Goal: Information Seeking & Learning: Learn about a topic

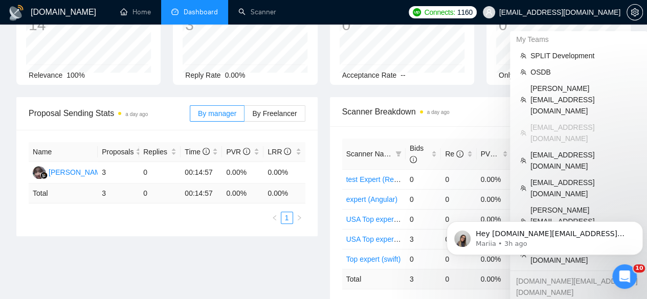
click at [578, 12] on span "[EMAIL_ADDRESS][DOMAIN_NAME]" at bounding box center [559, 12] width 121 height 0
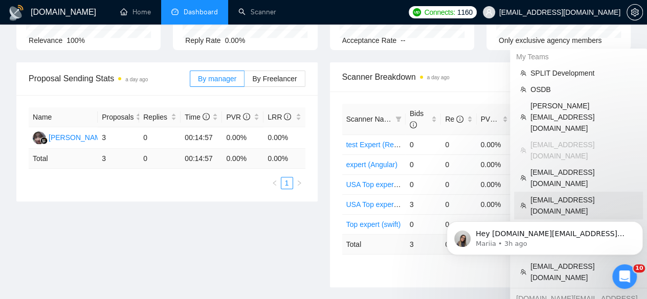
scroll to position [131, 0]
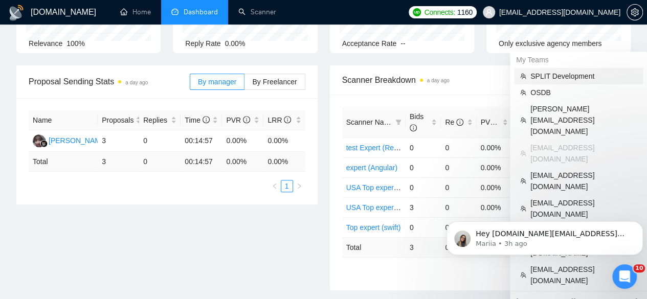
click at [573, 82] on li "SPLIT Development" at bounding box center [578, 76] width 129 height 16
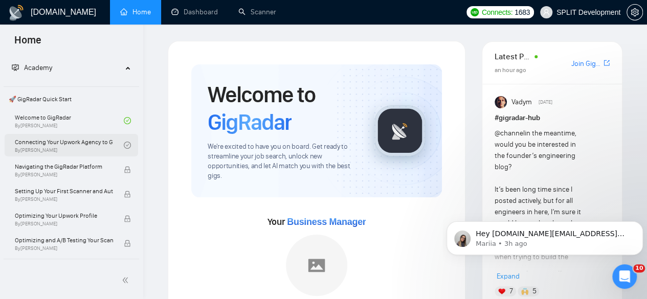
scroll to position [24, 0]
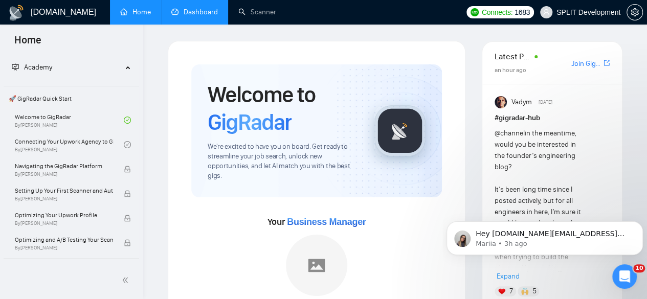
click at [181, 16] on link "Dashboard" at bounding box center [194, 12] width 47 height 9
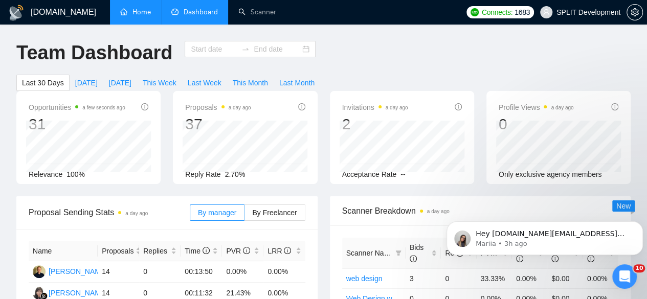
type input "[DATE]"
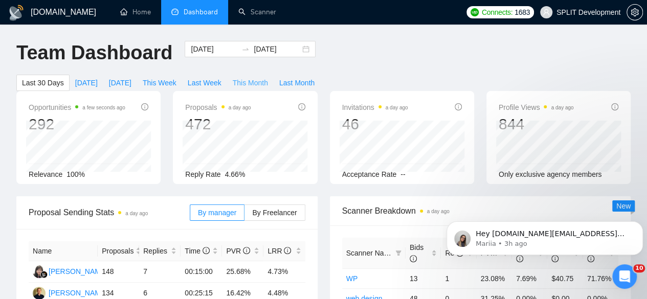
click at [268, 77] on span "This Month" at bounding box center [250, 82] width 35 height 11
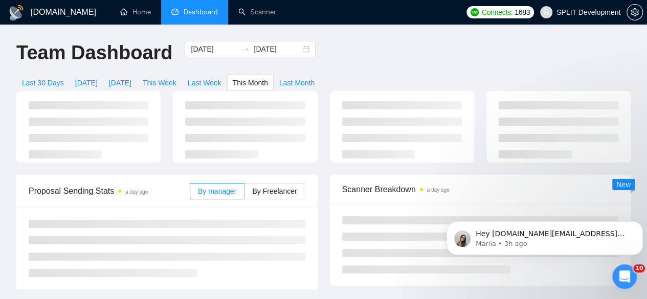
type input "[DATE]"
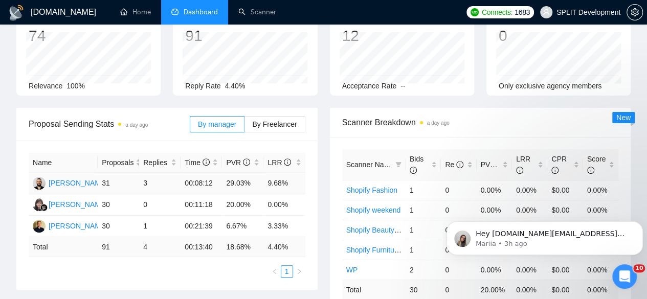
scroll to position [89, 0]
drag, startPoint x: 224, startPoint y: 167, endPoint x: 250, endPoint y: 165, distance: 26.7
click at [250, 172] on td "29.03%" at bounding box center [242, 182] width 41 height 21
drag, startPoint x: 249, startPoint y: 207, endPoint x: 224, endPoint y: 213, distance: 25.3
click at [224, 215] on td "6.67%" at bounding box center [242, 225] width 41 height 21
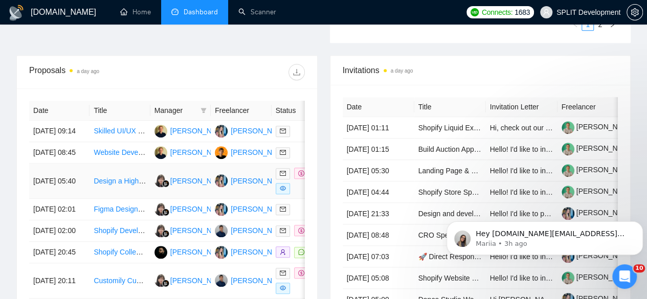
scroll to position [397, 0]
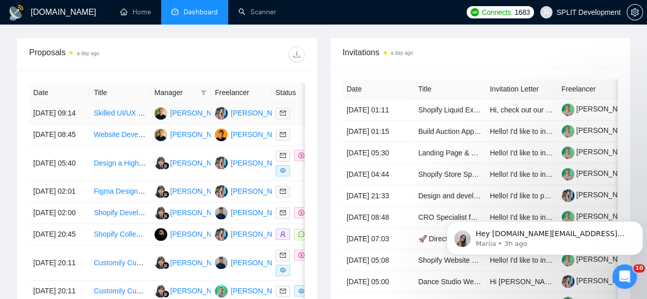
click at [154, 109] on td "[PERSON_NAME]" at bounding box center [180, 113] width 60 height 21
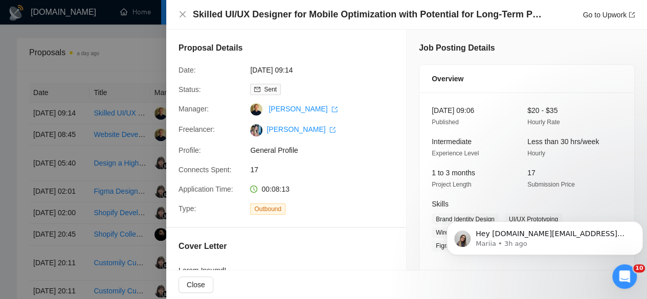
scroll to position [139, 0]
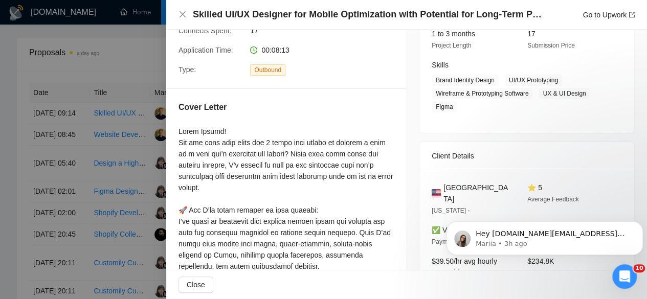
drag, startPoint x: 103, startPoint y: 133, endPoint x: 166, endPoint y: 97, distance: 72.2
click at [166, 97] on div "Skilled UI/UX Designer for Mobile Optimization with Potential for Long-Term Par…" at bounding box center [323, 149] width 647 height 299
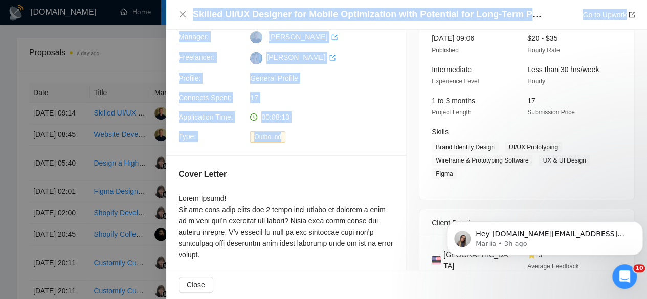
scroll to position [71, 0]
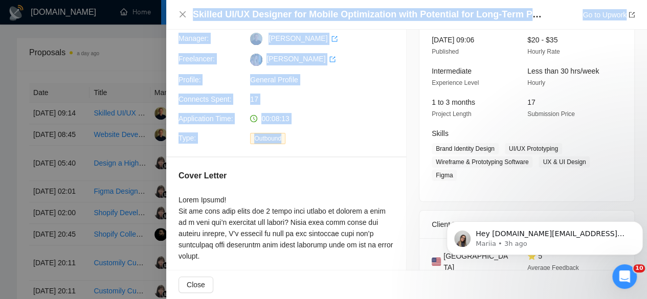
click at [136, 79] on div at bounding box center [323, 149] width 647 height 299
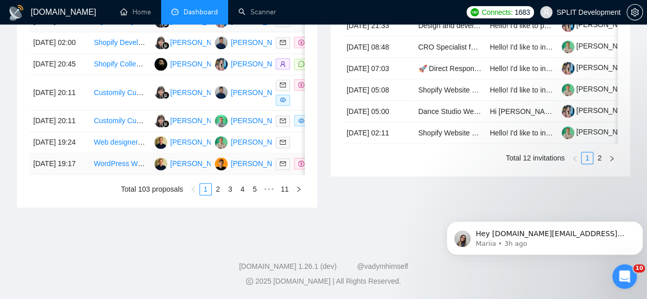
scroll to position [631, 0]
click at [233, 192] on link "3" at bounding box center [230, 189] width 11 height 11
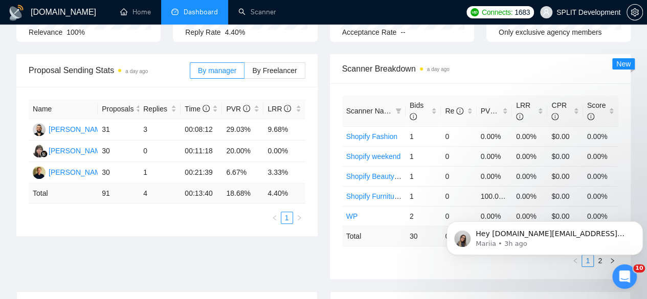
scroll to position [138, 0]
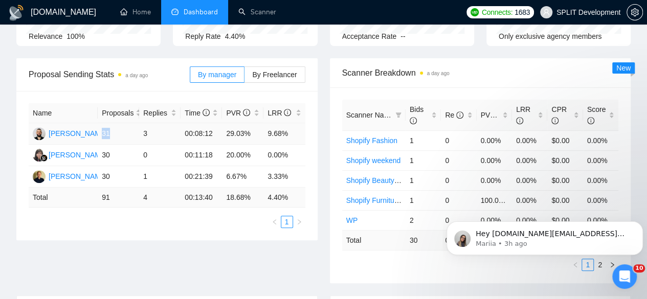
drag, startPoint x: 115, startPoint y: 116, endPoint x: 101, endPoint y: 117, distance: 14.4
click at [101, 123] on td "31" at bounding box center [118, 133] width 41 height 21
click at [120, 123] on td "31" at bounding box center [118, 133] width 41 height 21
drag, startPoint x: 120, startPoint y: 118, endPoint x: 102, endPoint y: 114, distance: 18.4
click at [102, 123] on td "31" at bounding box center [118, 133] width 41 height 21
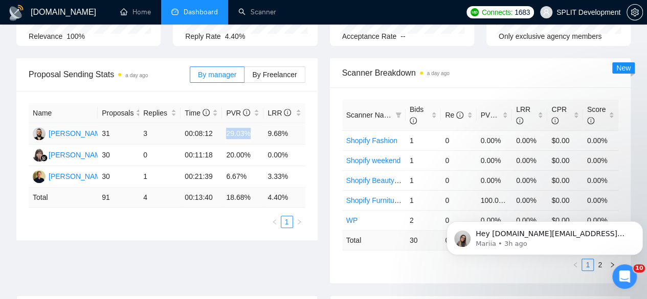
drag, startPoint x: 225, startPoint y: 114, endPoint x: 256, endPoint y: 119, distance: 32.2
click at [256, 123] on td "29.03%" at bounding box center [242, 133] width 41 height 21
click at [299, 123] on td "9.68%" at bounding box center [284, 133] width 41 height 21
drag, startPoint x: 299, startPoint y: 113, endPoint x: 264, endPoint y: 109, distance: 35.5
click at [264, 123] on td "9.68%" at bounding box center [284, 133] width 41 height 21
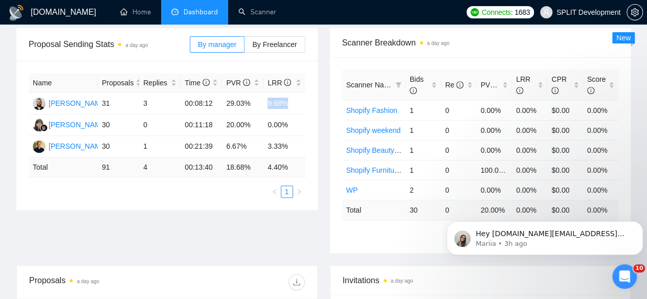
scroll to position [168, 0]
click at [214, 137] on td "00:21:39" at bounding box center [201, 147] width 41 height 21
drag, startPoint x: 214, startPoint y: 127, endPoint x: 193, endPoint y: 125, distance: 20.6
click at [193, 137] on td "00:21:39" at bounding box center [201, 147] width 41 height 21
drag, startPoint x: 248, startPoint y: 131, endPoint x: 225, endPoint y: 129, distance: 23.6
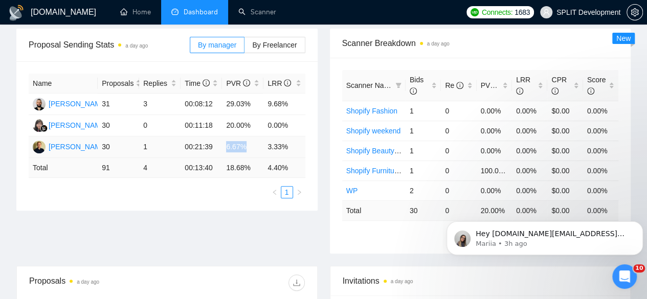
click at [225, 137] on td "6.67%" at bounding box center [242, 147] width 41 height 21
drag, startPoint x: 251, startPoint y: 87, endPoint x: 223, endPoint y: 85, distance: 27.7
click at [223, 94] on td "29.03%" at bounding box center [242, 104] width 41 height 21
drag, startPoint x: 251, startPoint y: 130, endPoint x: 224, endPoint y: 130, distance: 26.6
click at [224, 137] on td "6.67%" at bounding box center [242, 147] width 41 height 21
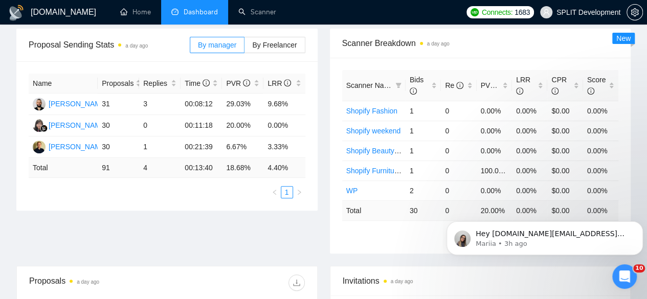
click at [219, 198] on div "Proposal Sending Stats a day ago By manager By Freelancer Name Proposals Replie…" at bounding box center [323, 147] width 627 height 237
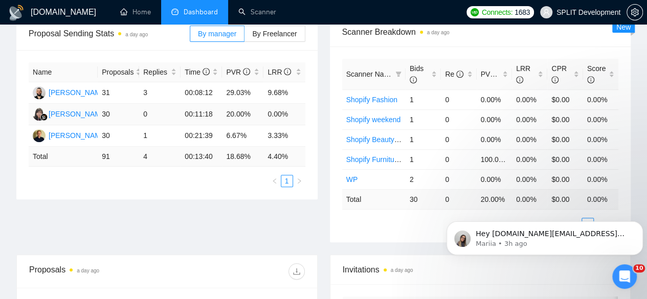
scroll to position [179, 0]
drag, startPoint x: 210, startPoint y: 117, endPoint x: 183, endPoint y: 114, distance: 27.2
click at [183, 126] on td "00:21:39" at bounding box center [201, 136] width 41 height 21
drag, startPoint x: 216, startPoint y: 76, endPoint x: 191, endPoint y: 73, distance: 25.3
click at [191, 83] on td "00:08:12" at bounding box center [201, 93] width 41 height 21
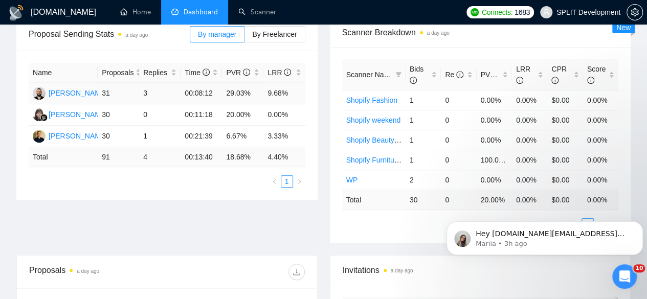
click at [251, 83] on td "29.03%" at bounding box center [242, 93] width 41 height 21
drag, startPoint x: 251, startPoint y: 71, endPoint x: 226, endPoint y: 70, distance: 25.1
click at [226, 83] on td "29.03%" at bounding box center [242, 93] width 41 height 21
drag, startPoint x: 247, startPoint y: 117, endPoint x: 230, endPoint y: 117, distance: 16.4
click at [230, 126] on td "6.67%" at bounding box center [242, 136] width 41 height 21
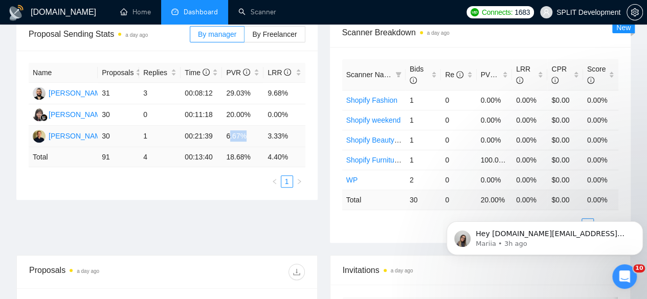
click at [230, 126] on td "6.67%" at bounding box center [242, 136] width 41 height 21
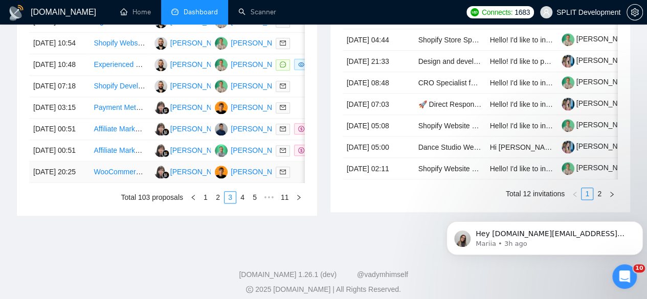
scroll to position [596, 0]
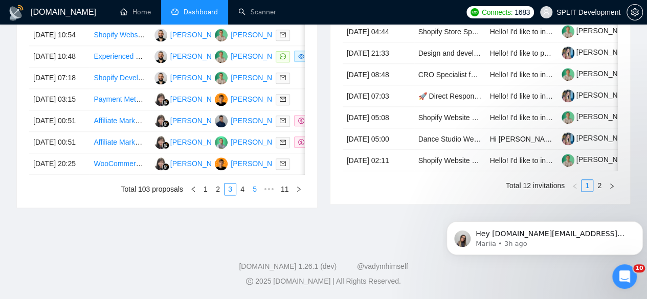
click at [254, 195] on link "5" at bounding box center [254, 189] width 11 height 11
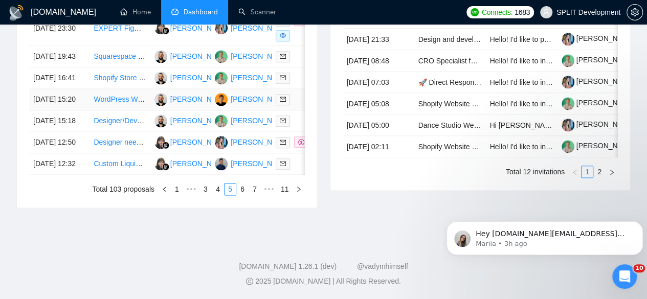
scroll to position [575, 0]
click at [143, 132] on td "Designer/Developer (React/Vue) to create Updated Frontend for existing Web Appl…" at bounding box center [120, 121] width 60 height 21
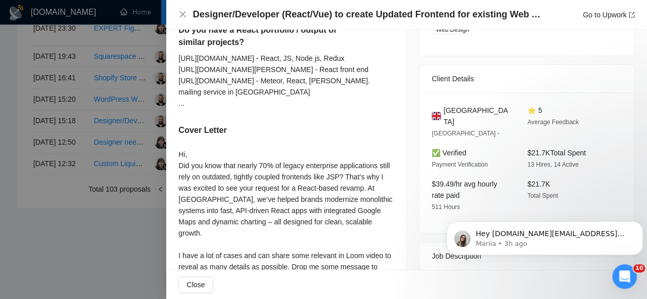
scroll to position [213, 0]
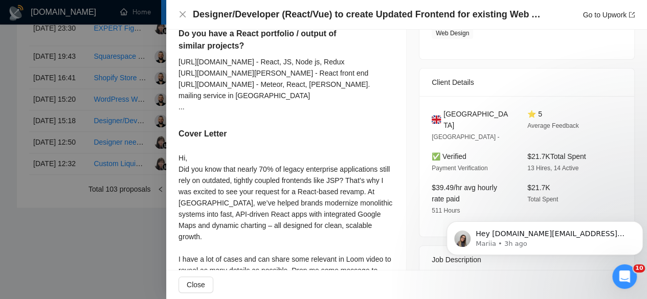
click at [72, 133] on div at bounding box center [323, 149] width 647 height 299
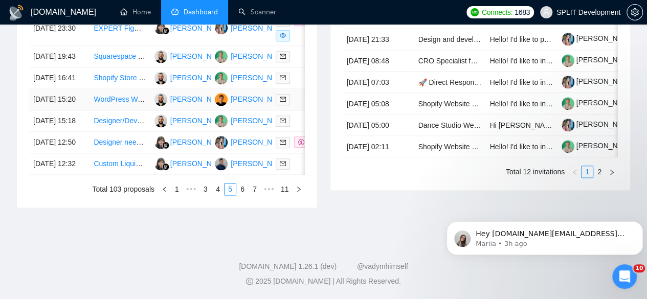
scroll to position [547, 0]
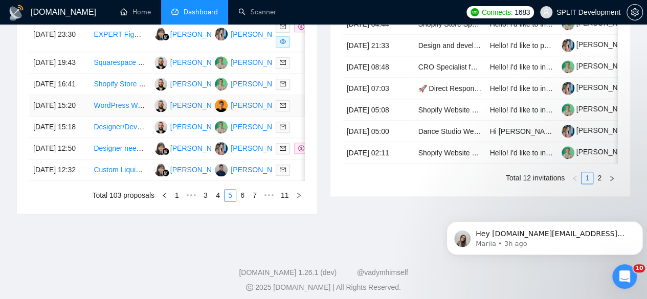
click at [154, 117] on td "[PERSON_NAME]" at bounding box center [180, 105] width 60 height 21
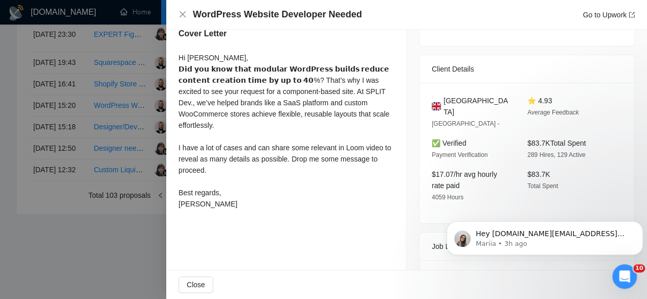
scroll to position [126, 0]
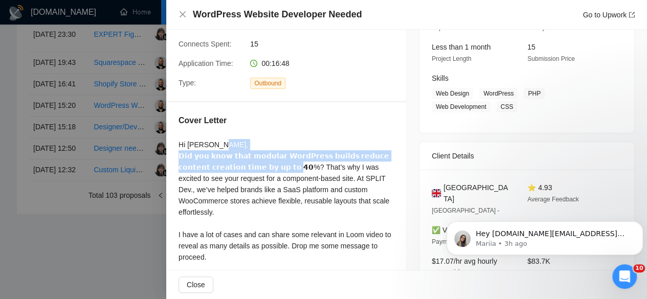
drag, startPoint x: 270, startPoint y: 169, endPoint x: 177, endPoint y: 157, distance: 94.5
click at [177, 157] on div "Cover Letter Hi [PERSON_NAME], 𝗗𝗶𝗱 𝘆𝗼𝘂 𝗸𝗻𝗼𝘄 𝘁𝗵𝗮𝘁 𝗺𝗼𝗱𝘂𝗹𝗮𝗿 𝗪𝗼𝗿𝗱𝗣𝗿𝗲𝘀𝘀 𝗯𝘂𝗶𝗹𝗱𝘀 𝗿𝗲𝗱𝘂𝗰…" at bounding box center [286, 207] width 240 height 211
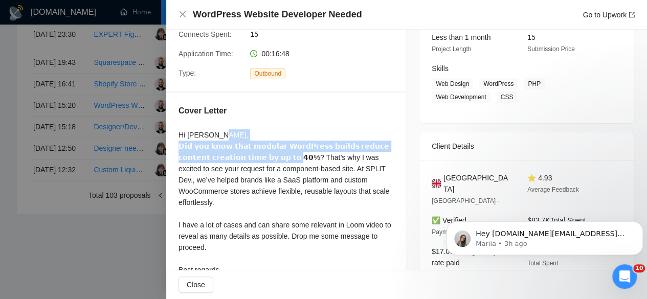
scroll to position [135, 0]
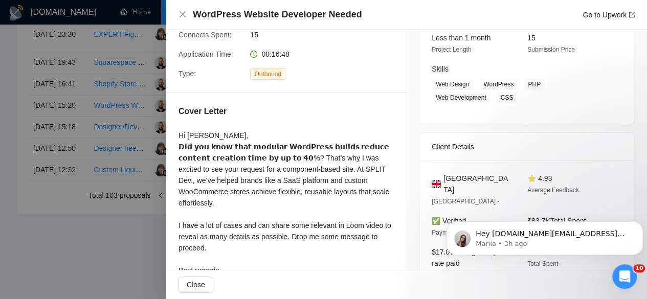
click at [275, 165] on div "Hi [PERSON_NAME], 𝗗𝗶𝗱 𝘆𝗼𝘂 𝗸𝗻𝗼𝘄 𝘁𝗵𝗮𝘁 𝗺𝗼𝗱𝘂𝗹𝗮𝗿 𝗪𝗼𝗿𝗱𝗣𝗿𝗲𝘀𝘀 𝗯𝘂𝗶𝗹𝗱𝘀 𝗿𝗲𝗱𝘂𝗰𝗲 𝗰𝗼𝗻𝘁𝗲𝗻𝘁 𝗰𝗿𝗲…" at bounding box center [286, 209] width 215 height 158
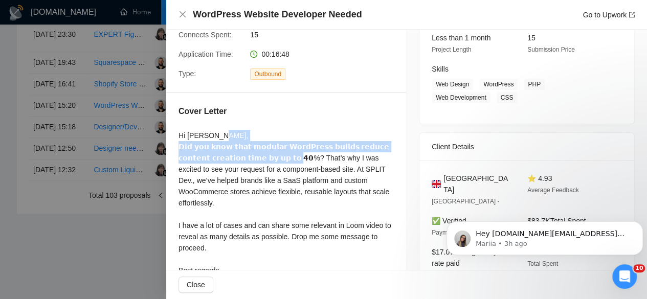
drag, startPoint x: 271, startPoint y: 159, endPoint x: 177, endPoint y: 146, distance: 95.6
click at [177, 146] on div "Cover Letter Hi [PERSON_NAME], 𝗗𝗶𝗱 𝘆𝗼𝘂 𝗸𝗻𝗼𝘄 𝘁𝗵𝗮𝘁 𝗺𝗼𝗱𝘂𝗹𝗮𝗿 𝗪𝗼𝗿𝗱𝗣𝗿𝗲𝘀𝘀 𝗯𝘂𝗶𝗹𝗱𝘀 𝗿𝗲𝗱𝘂𝗰…" at bounding box center [286, 198] width 240 height 211
drag, startPoint x: 179, startPoint y: 135, endPoint x: 273, endPoint y: 161, distance: 97.7
click at [273, 161] on div "Hi [PERSON_NAME], 𝗗𝗶𝗱 𝘆𝗼𝘂 𝗸𝗻𝗼𝘄 𝘁𝗵𝗮𝘁 𝗺𝗼𝗱𝘂𝗹𝗮𝗿 𝗪𝗼𝗿𝗱𝗣𝗿𝗲𝘀𝘀 𝗯𝘂𝗶𝗹𝗱𝘀 𝗿𝗲𝗱𝘂𝗰𝗲 𝗰𝗼𝗻𝘁𝗲𝗻𝘁 𝗰𝗿𝗲…" at bounding box center [286, 209] width 215 height 158
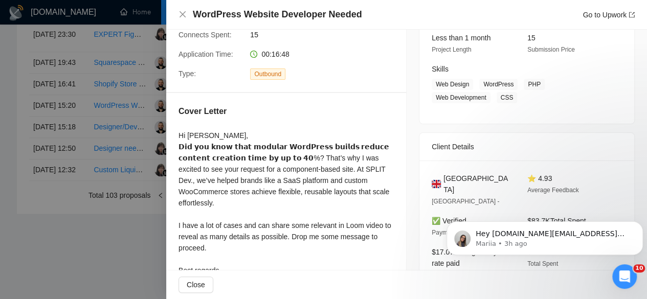
click at [286, 170] on div "Hi [PERSON_NAME], 𝗗𝗶𝗱 𝘆𝗼𝘂 𝗸𝗻𝗼𝘄 𝘁𝗵𝗮𝘁 𝗺𝗼𝗱𝘂𝗹𝗮𝗿 𝗪𝗼𝗿𝗱𝗣𝗿𝗲𝘀𝘀 𝗯𝘂𝗶𝗹𝗱𝘀 𝗿𝗲𝗱𝘂𝗰𝗲 𝗰𝗼𝗻𝘁𝗲𝗻𝘁 𝗰𝗿𝗲…" at bounding box center [286, 209] width 215 height 158
drag, startPoint x: 293, startPoint y: 169, endPoint x: 217, endPoint y: 180, distance: 76.5
click at [217, 180] on div "Hi [PERSON_NAME], 𝗗𝗶𝗱 𝘆𝗼𝘂 𝗸𝗻𝗼𝘄 𝘁𝗵𝗮𝘁 𝗺𝗼𝗱𝘂𝗹𝗮𝗿 𝗪𝗼𝗿𝗱𝗣𝗿𝗲𝘀𝘀 𝗯𝘂𝗶𝗹𝗱𝘀 𝗿𝗲𝗱𝘂𝗰𝗲 𝗰𝗼𝗻𝘁𝗲𝗻𝘁 𝗰𝗿𝗲…" at bounding box center [286, 209] width 215 height 158
click at [144, 168] on div at bounding box center [323, 149] width 647 height 299
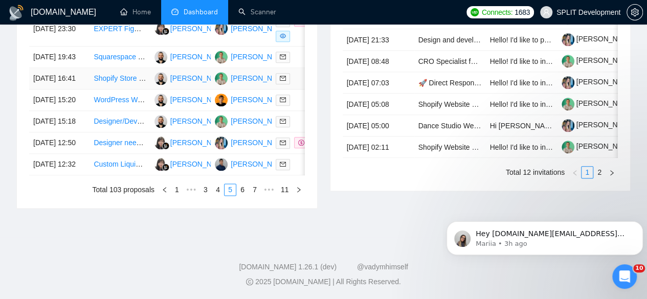
scroll to position [562, 0]
click at [246, 195] on link "6" at bounding box center [242, 189] width 11 height 11
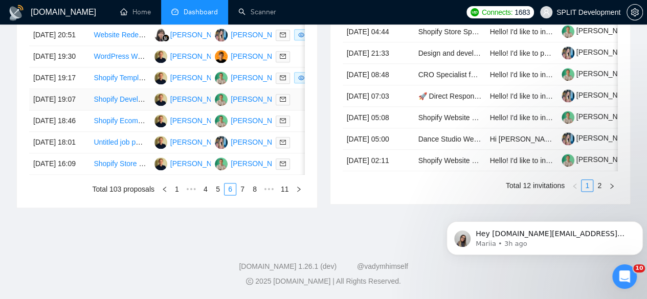
click at [175, 111] on td "[PERSON_NAME]" at bounding box center [180, 99] width 60 height 21
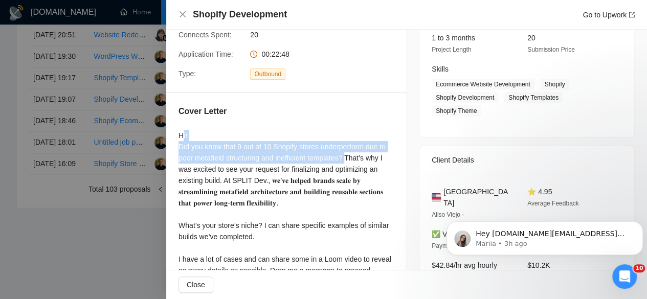
drag, startPoint x: 181, startPoint y: 136, endPoint x: 346, endPoint y: 161, distance: 166.7
click at [346, 161] on div "Hi! Did you know that 9 out of 10 Shopify stores underperform due to poor metaf…" at bounding box center [286, 220] width 215 height 180
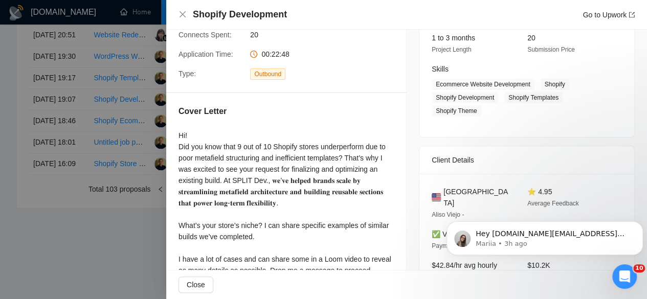
click at [150, 177] on div at bounding box center [323, 149] width 647 height 299
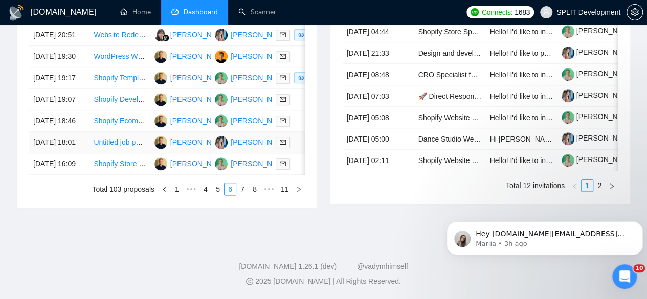
click at [179, 154] on td "[PERSON_NAME]" at bounding box center [180, 142] width 60 height 21
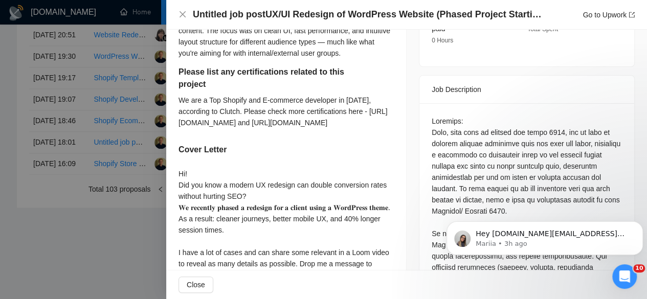
scroll to position [453, 0]
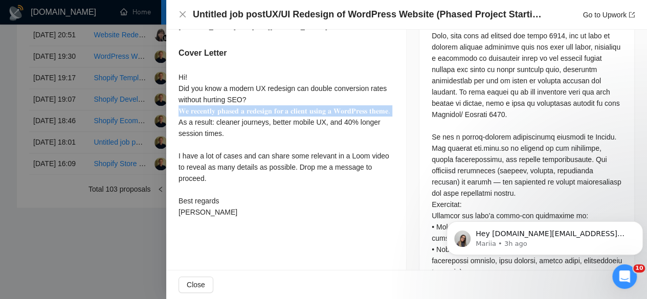
drag, startPoint x: 180, startPoint y: 118, endPoint x: 203, endPoint y: 132, distance: 26.4
click at [203, 132] on div "Hi! Did you know a modern UX redesign can double conversion rates without hurti…" at bounding box center [286, 145] width 215 height 146
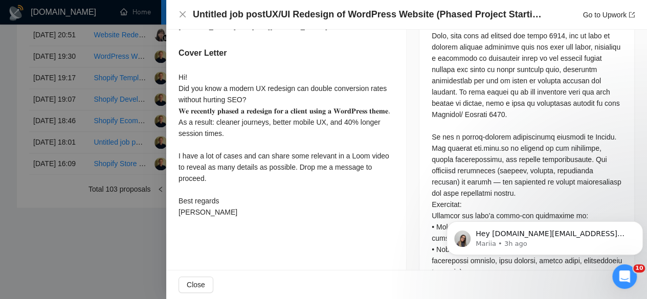
click at [202, 93] on div "Hi! Did you know a modern UX redesign can double conversion rates without hurti…" at bounding box center [286, 145] width 215 height 146
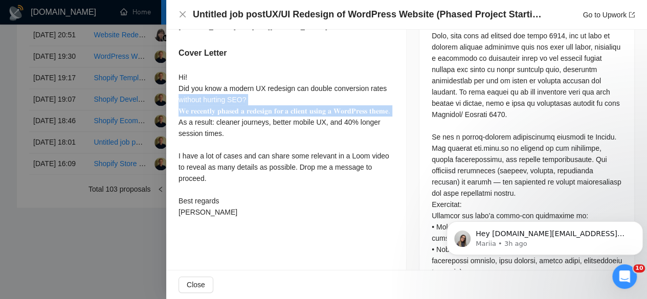
drag, startPoint x: 204, startPoint y: 134, endPoint x: 173, endPoint y: 110, distance: 39.3
click at [173, 110] on div "Describe your recent experience with similar projects Raum – [URL][DOMAIN_NAME]…" at bounding box center [286, 4] width 240 height 459
click at [177, 116] on div "Describe your recent experience with similar projects Raum – [URL][DOMAIN_NAME]…" at bounding box center [286, 4] width 240 height 459
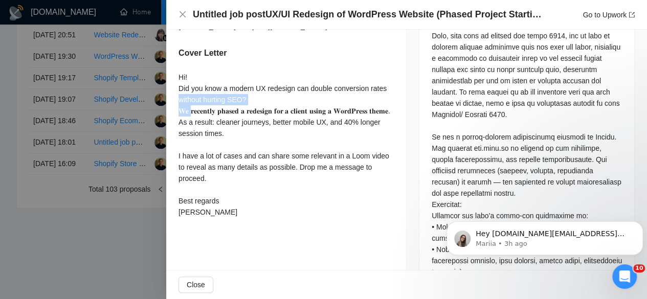
drag, startPoint x: 177, startPoint y: 116, endPoint x: 192, endPoint y: 126, distance: 18.2
click at [192, 126] on div "Describe your recent experience with similar projects Raum – [URL][DOMAIN_NAME]…" at bounding box center [286, 4] width 240 height 459
click at [254, 108] on div "Hi! Did you know a modern UX redesign can double conversion rates without hurti…" at bounding box center [286, 145] width 215 height 146
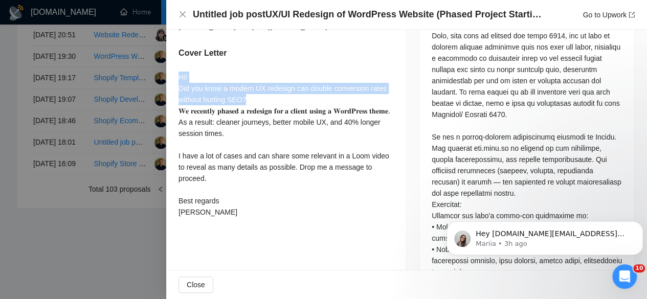
drag, startPoint x: 254, startPoint y: 108, endPoint x: 179, endPoint y: 88, distance: 77.8
click at [179, 88] on div "Hi! Did you know a modern UX redesign can double conversion rates without hurti…" at bounding box center [286, 145] width 215 height 146
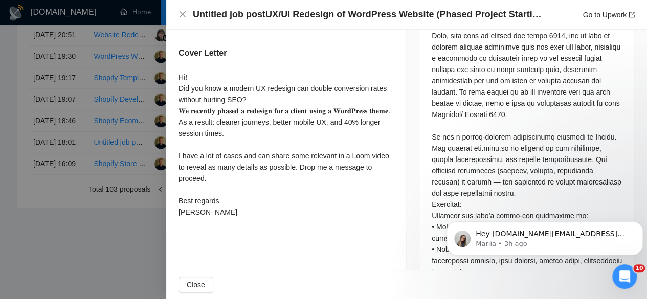
click at [145, 118] on div at bounding box center [323, 149] width 647 height 299
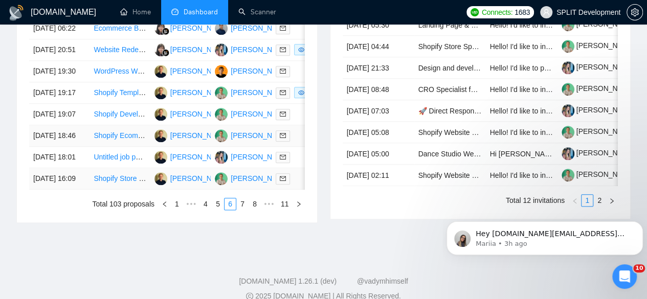
scroll to position [524, 0]
click at [150, 190] on td "[PERSON_NAME]" at bounding box center [180, 179] width 60 height 21
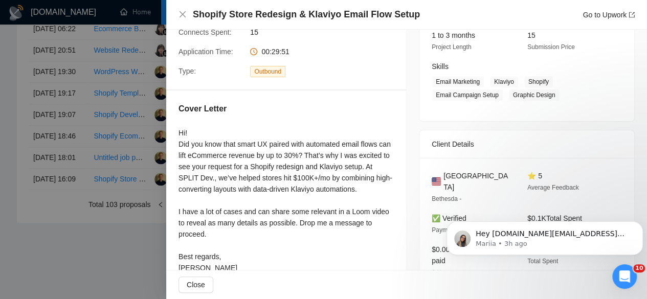
scroll to position [137, 0]
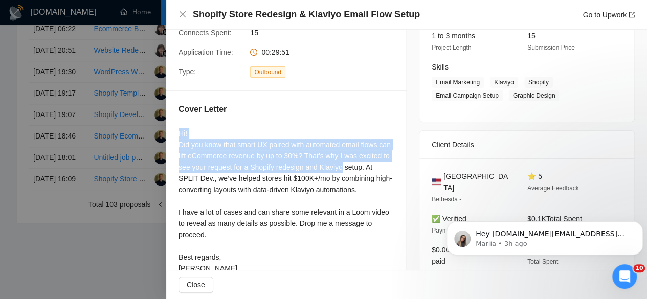
drag, startPoint x: 179, startPoint y: 135, endPoint x: 373, endPoint y: 163, distance: 196.0
click at [373, 163] on div "Hi! Did you know that smart UX paired with automated email flows can lift eComm…" at bounding box center [286, 201] width 215 height 146
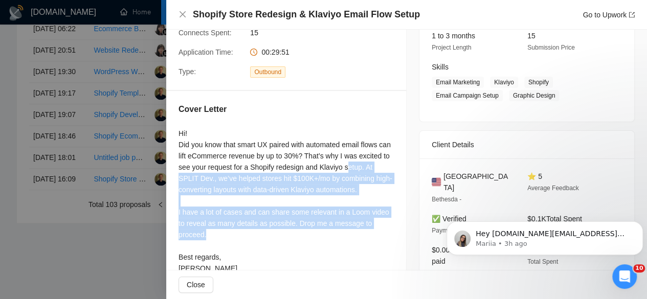
drag, startPoint x: 182, startPoint y: 173, endPoint x: 287, endPoint y: 245, distance: 127.2
click at [287, 245] on div "Hi! Did you know that smart UX paired with automated email flows can lift eComm…" at bounding box center [286, 201] width 215 height 146
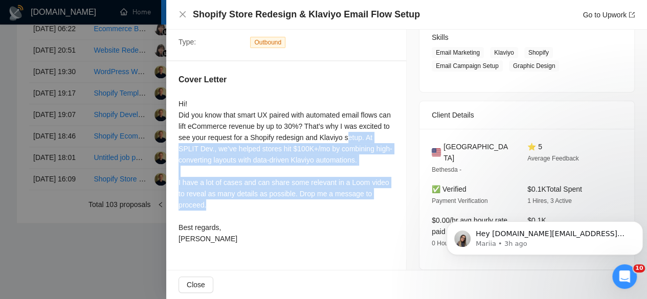
scroll to position [167, 0]
click at [221, 180] on div "Hi! Did you know that smart UX paired with automated email flows can lift eComm…" at bounding box center [286, 171] width 215 height 146
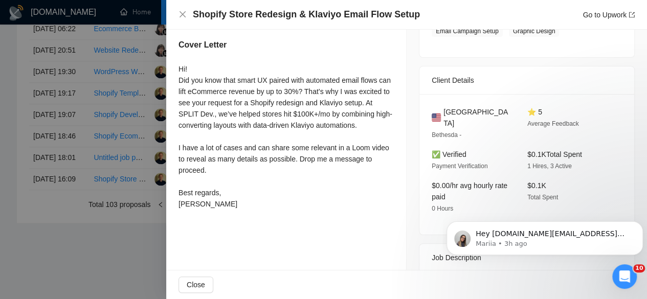
scroll to position [203, 0]
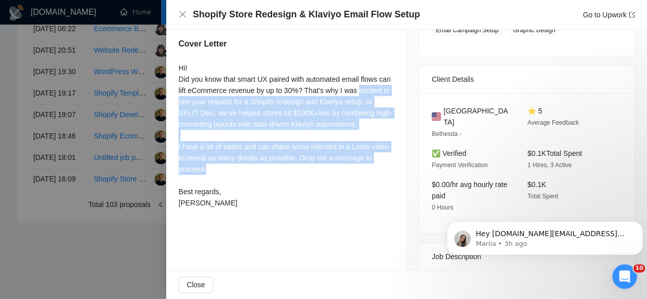
drag, startPoint x: 221, startPoint y: 180, endPoint x: 179, endPoint y: 102, distance: 88.8
click at [179, 102] on div "Hi! Did you know that smart UX paired with automated email flows can lift eComm…" at bounding box center [286, 135] width 215 height 146
click at [249, 152] on div "Hi! Did you know that smart UX paired with automated email flows can lift eComm…" at bounding box center [286, 135] width 215 height 146
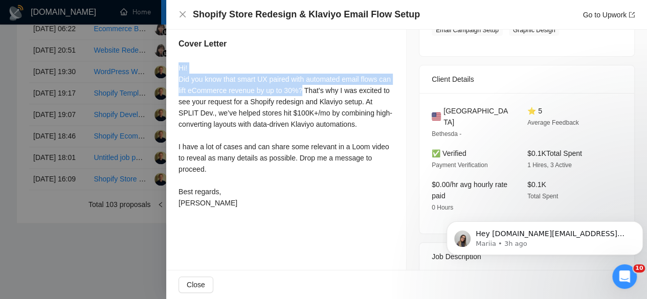
drag, startPoint x: 179, startPoint y: 71, endPoint x: 312, endPoint y: 91, distance: 134.5
click at [312, 91] on div "Hi! Did you know that smart UX paired with automated email flows can lift eComm…" at bounding box center [286, 135] width 215 height 146
drag, startPoint x: 312, startPoint y: 91, endPoint x: 169, endPoint y: 84, distance: 143.4
click at [169, 84] on div "Cover Letter Hi! Did you know that smart UX paired with automated email flows c…" at bounding box center [286, 126] width 240 height 200
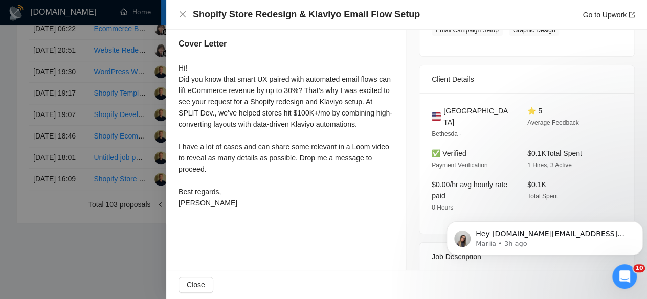
click at [178, 67] on div "Cover Letter Hi! Did you know that smart UX paired with automated email flows c…" at bounding box center [286, 126] width 240 height 200
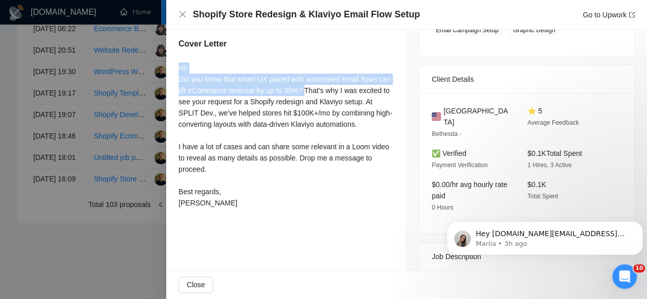
drag, startPoint x: 178, startPoint y: 67, endPoint x: 315, endPoint y: 91, distance: 139.7
click at [315, 91] on div "Cover Letter Hi! Did you know that smart UX paired with automated email flows c…" at bounding box center [286, 126] width 240 height 200
click at [315, 91] on div "Hi! Did you know that smart UX paired with automated email flows can lift eComm…" at bounding box center [286, 135] width 215 height 146
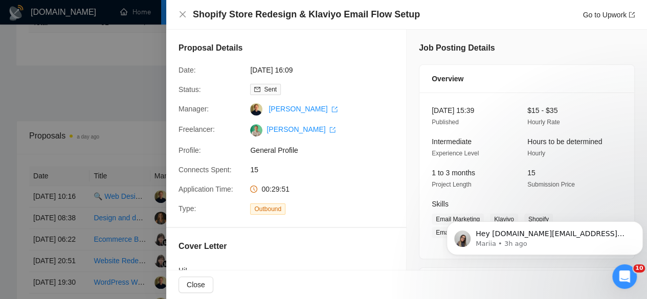
scroll to position [213, 0]
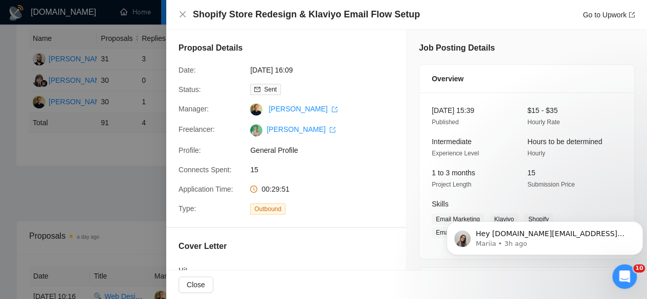
click at [116, 100] on div at bounding box center [323, 149] width 647 height 299
